Goal: Check status: Check status

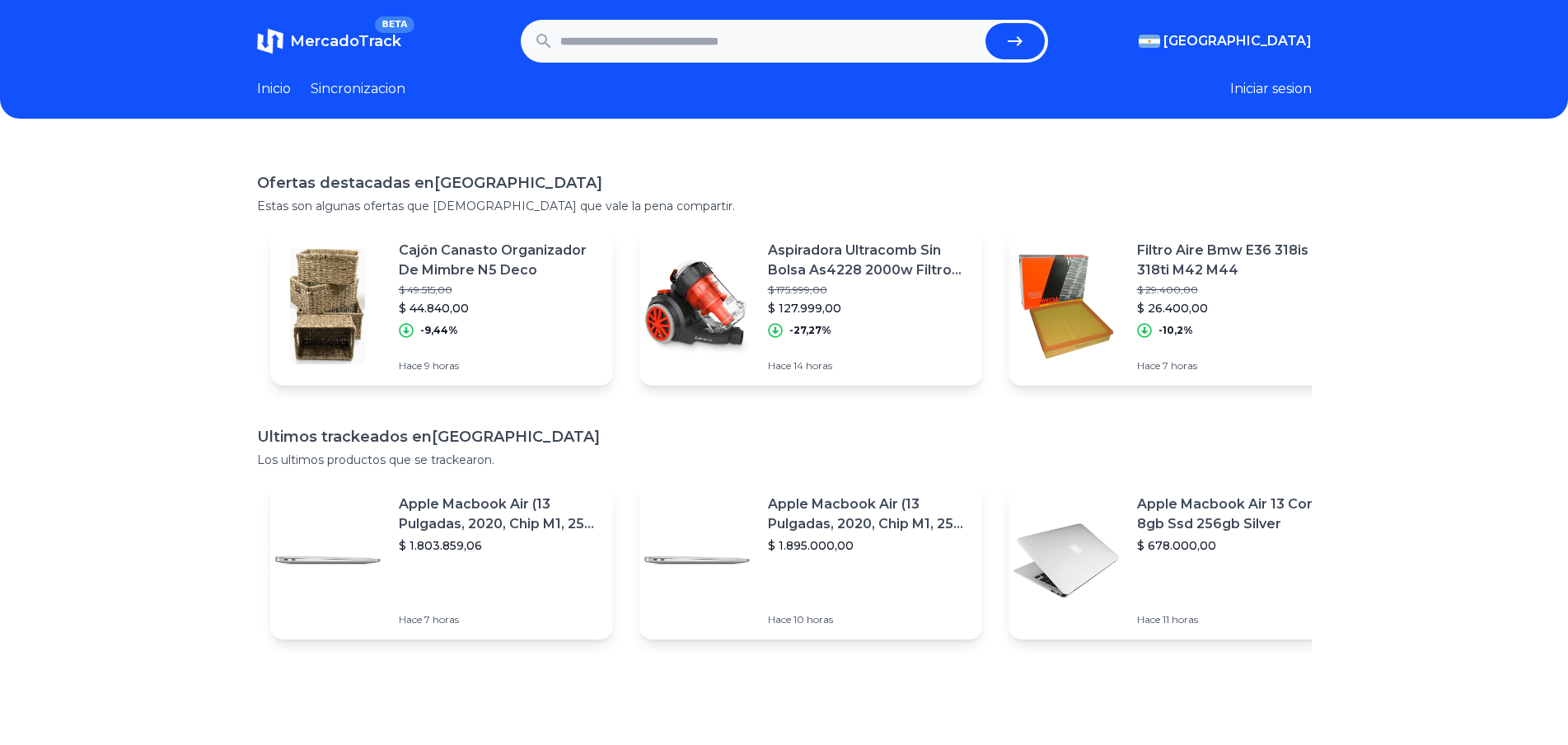
click at [717, 36] on input "text" at bounding box center [770, 41] width 419 height 36
paste input "**********"
click at [1037, 34] on button "submit" at bounding box center [1015, 41] width 59 height 36
type input "**********"
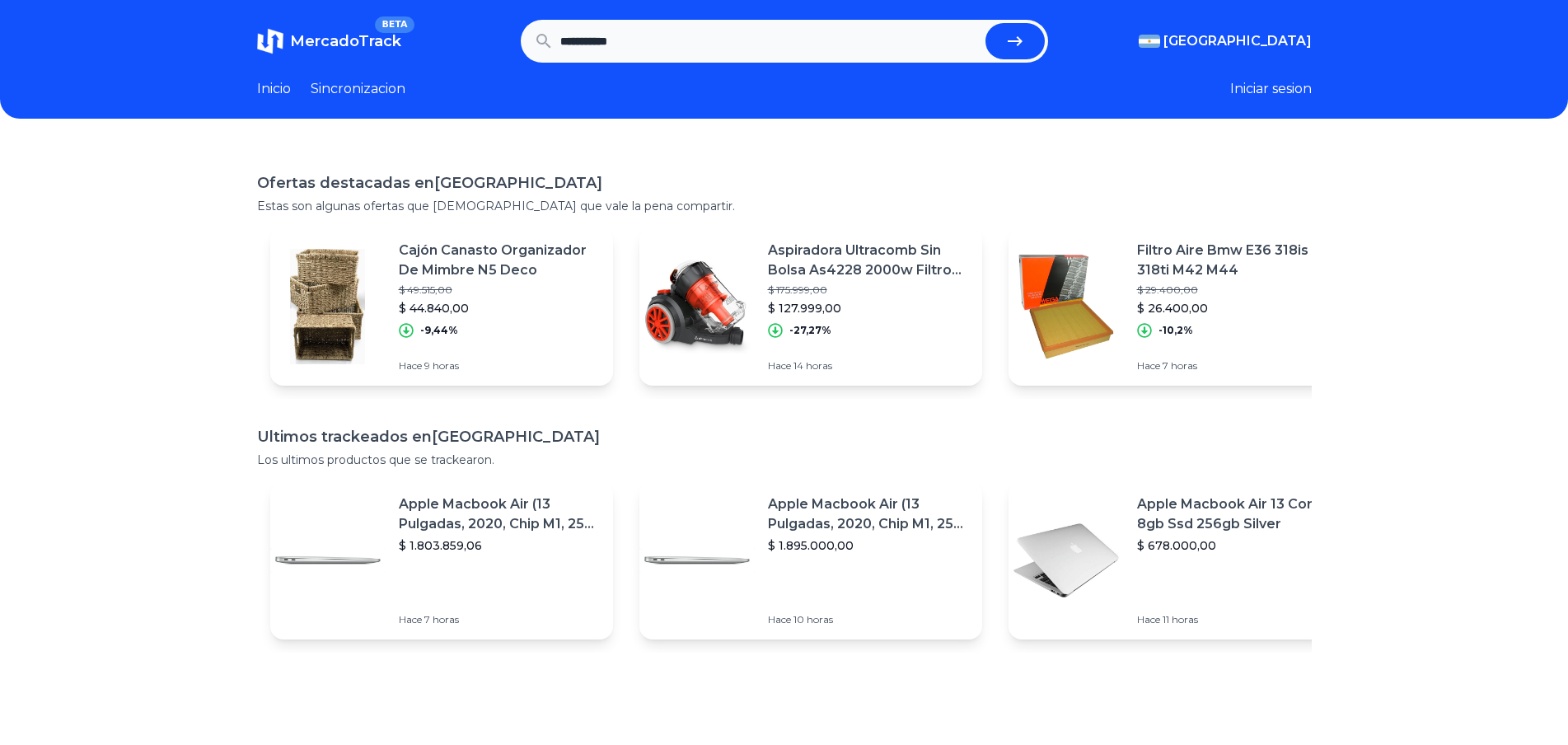
scroll to position [0, 0]
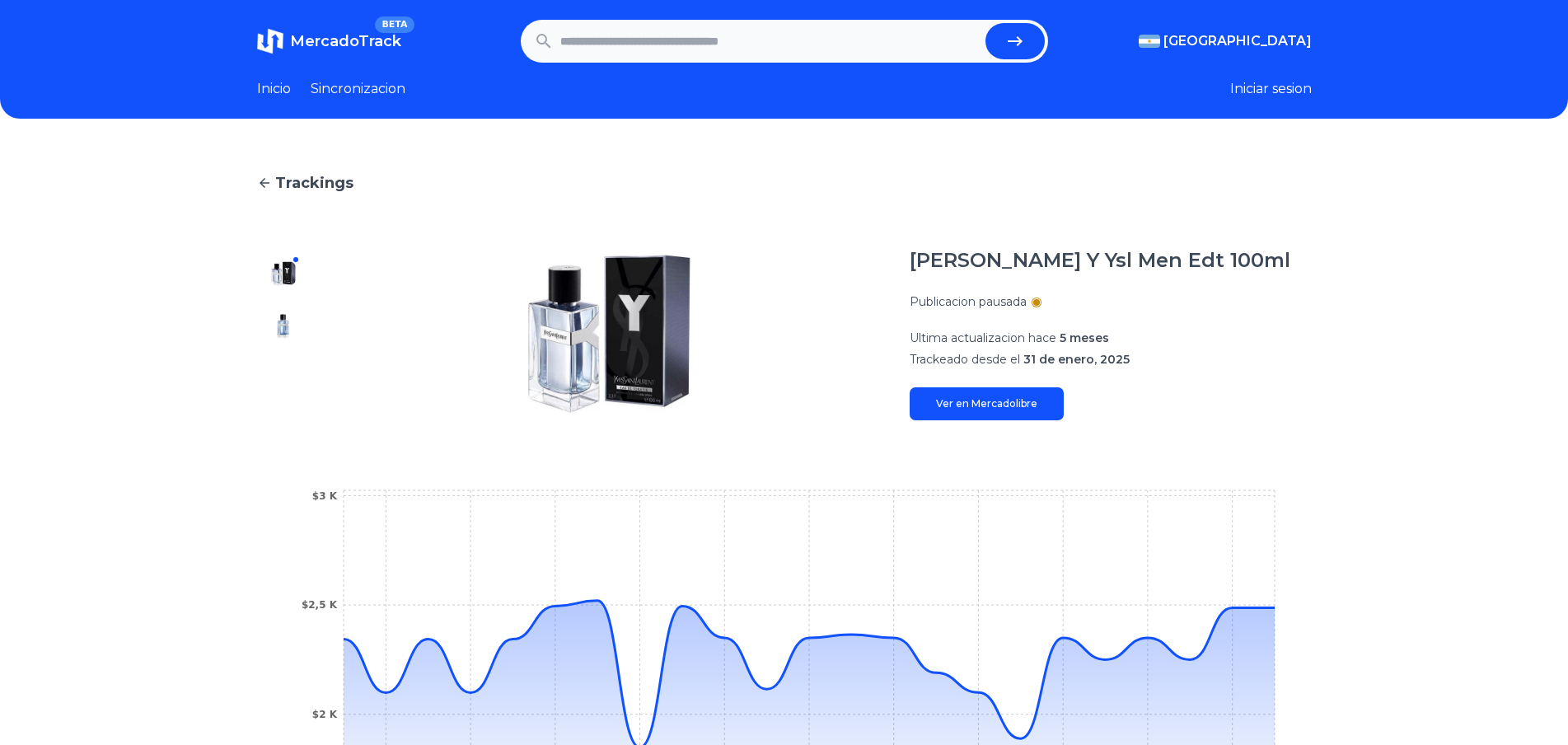
click at [1039, 410] on link "Ver en Mercadolibre" at bounding box center [986, 404] width 154 height 33
click at [294, 327] on img at bounding box center [284, 326] width 27 height 27
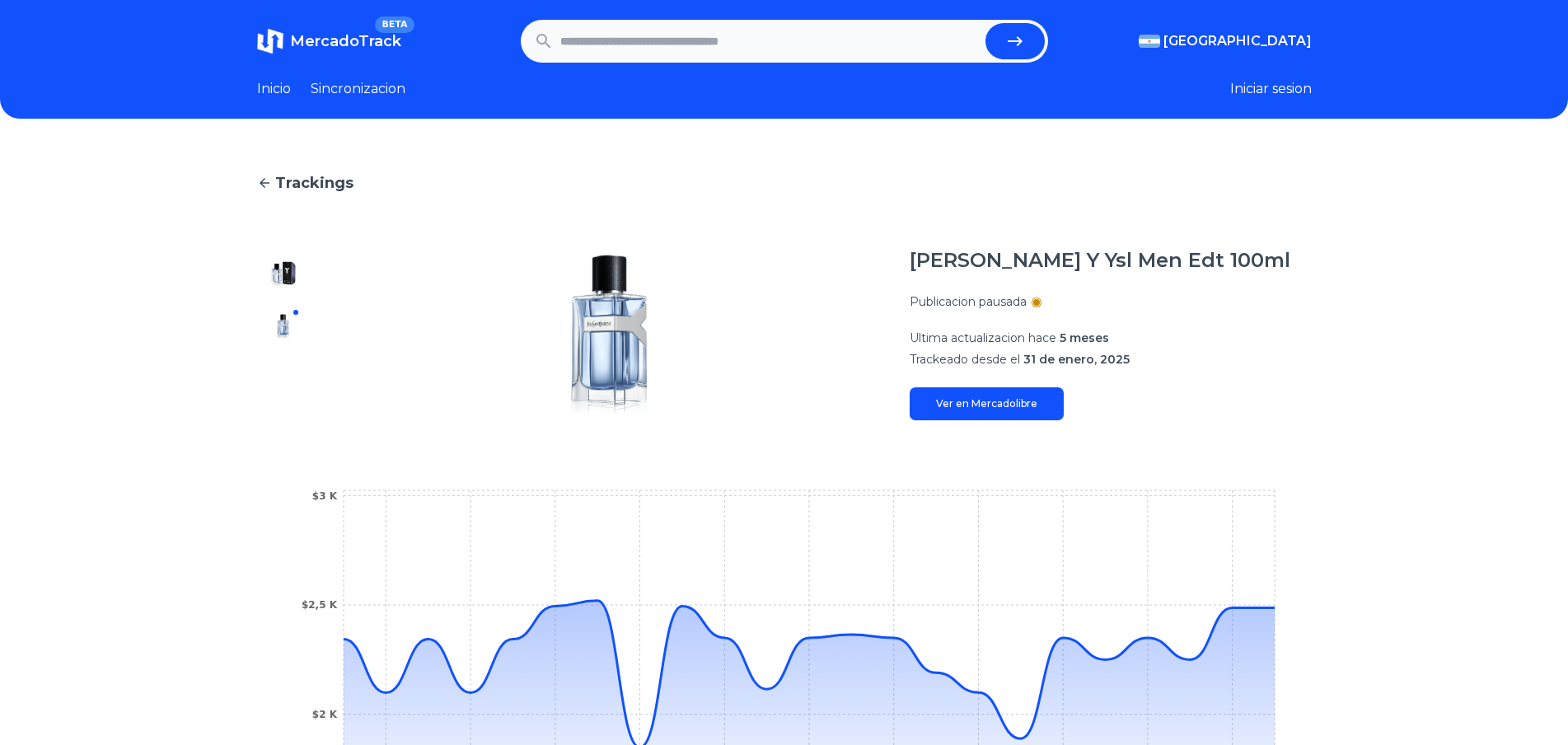
click at [289, 281] on img at bounding box center [284, 274] width 27 height 27
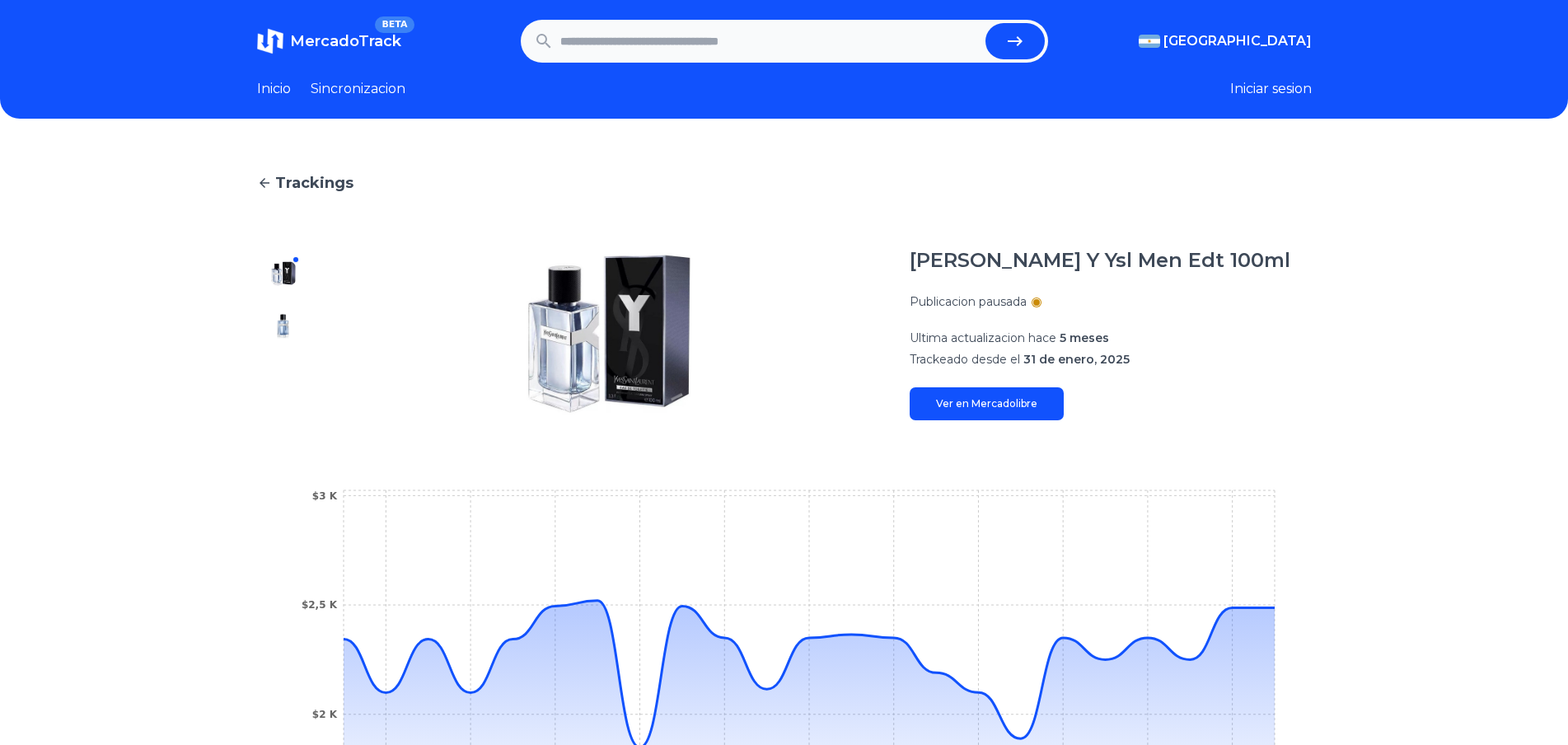
click at [978, 404] on link "Ver en Mercadolibre" at bounding box center [986, 404] width 154 height 33
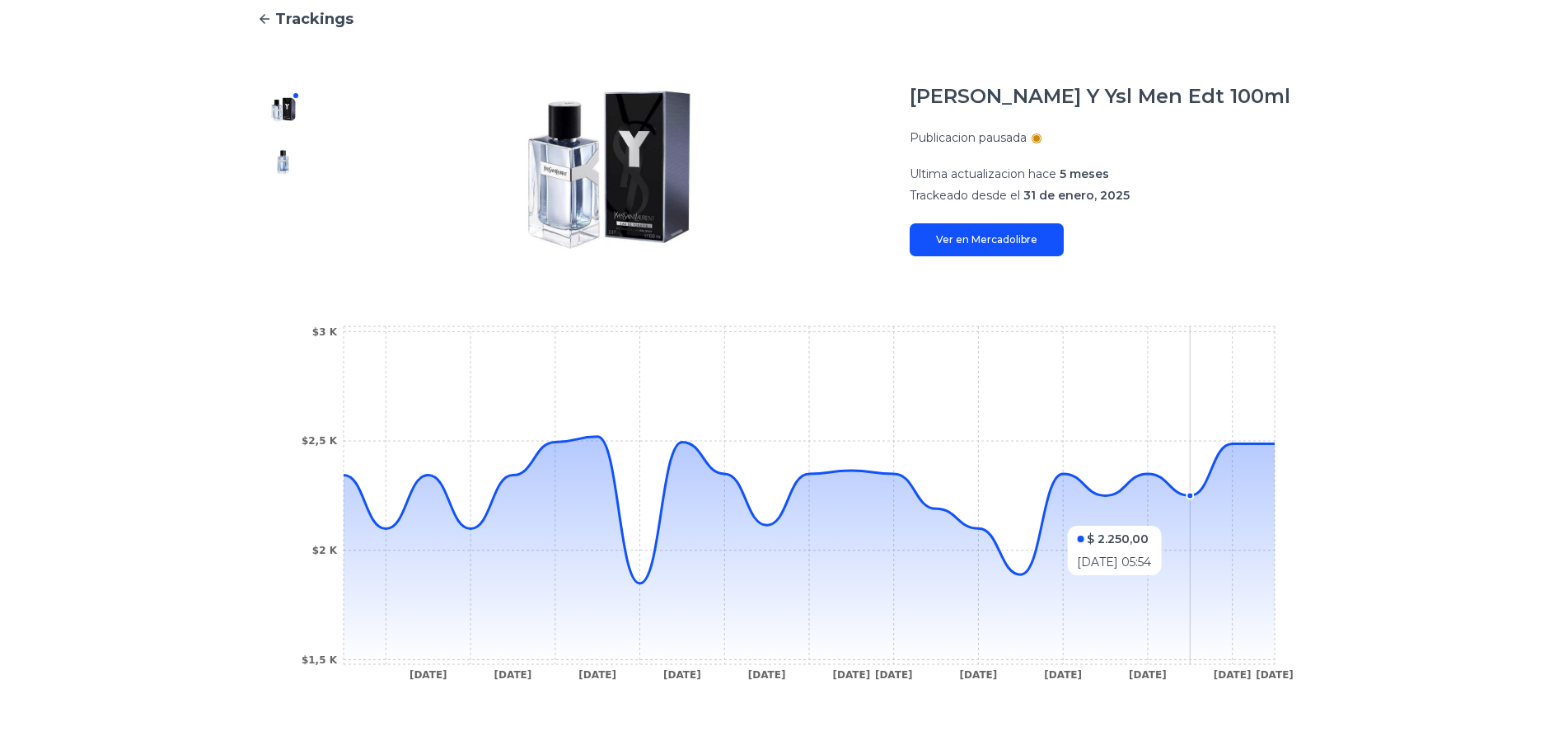
scroll to position [164, 0]
click at [1013, 580] on icon at bounding box center [809, 550] width 931 height 228
click at [1023, 571] on icon "10 Feb 25 24 Feb 25 3 Mar 25 5 Mar 25 27 Mar 25 4 Apr 25 5 Apr 25 12 Apr 25 17 …" at bounding box center [784, 507] width 989 height 371
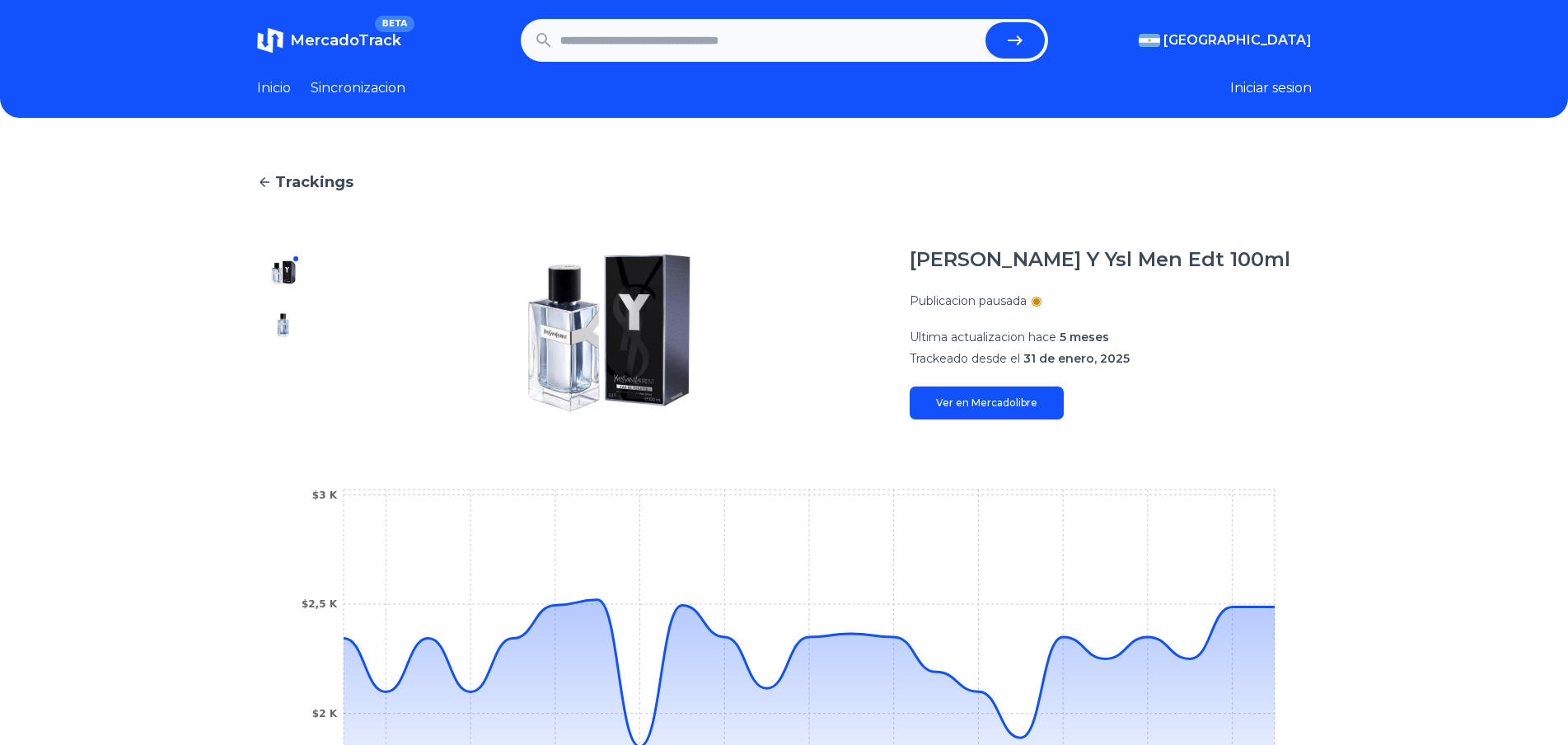
scroll to position [0, 0]
